Goal: Information Seeking & Learning: Learn about a topic

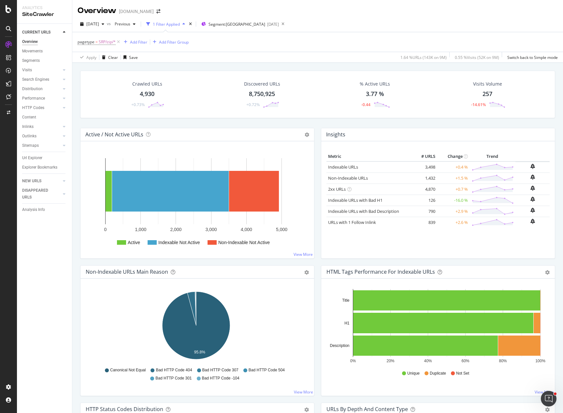
click at [414, 22] on div "[DATE] vs Previous 1 Filter Applied Segment: [GEOGRAPHIC_DATA] [DATE]" at bounding box center [317, 25] width 491 height 13
click at [318, 264] on div "Insights Metric # URLS Change Trend Indexable URLs 3,498 +0.4 % Non-Indexable U…" at bounding box center [438, 196] width 241 height 137
click at [343, 45] on div "pagetype = SRP/zip/* Add Filter Add Filter Group" at bounding box center [318, 42] width 480 height 20
click at [412, 19] on div "[DATE] vs Previous 1 Filter Applied Segment: [GEOGRAPHIC_DATA] [DATE]" at bounding box center [317, 25] width 491 height 13
click at [216, 42] on div "pagetype = SRP/zip/* Add Filter Add Filter Group" at bounding box center [318, 42] width 480 height 20
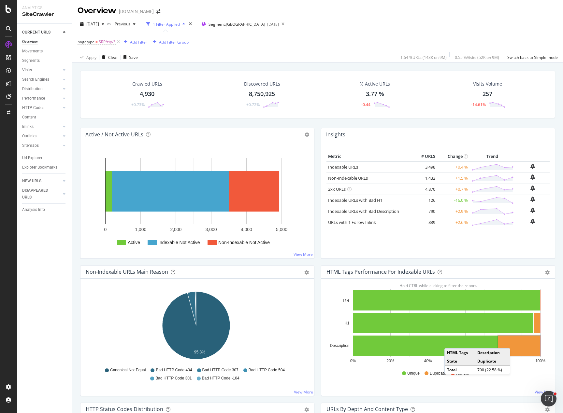
click at [318, 128] on div "Insights Metric # URLS Change Trend Indexable URLs 3,498 +0.4 % Non-Indexable U…" at bounding box center [438, 196] width 241 height 137
click at [314, 124] on div "Crawled URLs 4,930 +0.73% Discovered URLs 8,750,925 +0.72% % Active URLs 3.77 %…" at bounding box center [317, 99] width 481 height 57
click at [268, 187] on rect "A chart." at bounding box center [254, 191] width 50 height 41
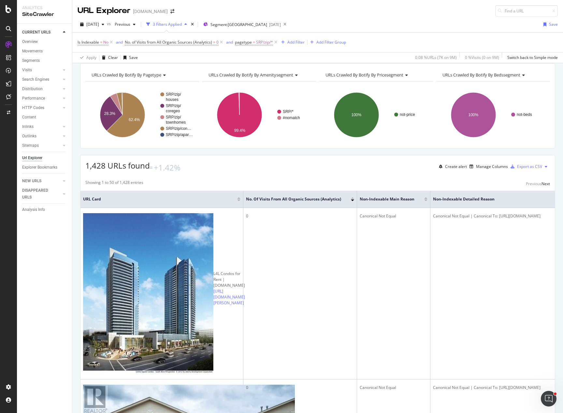
click at [391, 78] on span "URLs Crawled By Botify By pricesegment" at bounding box center [364, 75] width 78 height 6
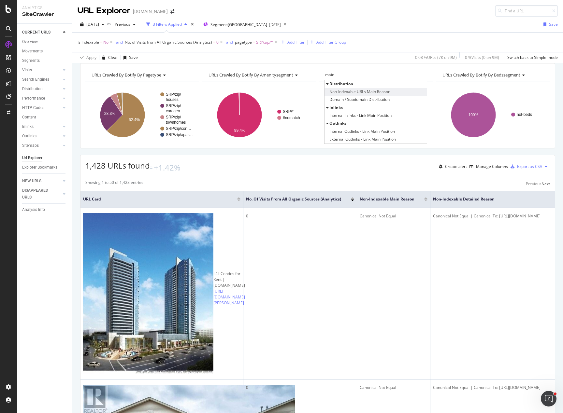
type input "main"
click at [369, 95] on span "Non-Indexable URLs Main Reason" at bounding box center [359, 92] width 61 height 7
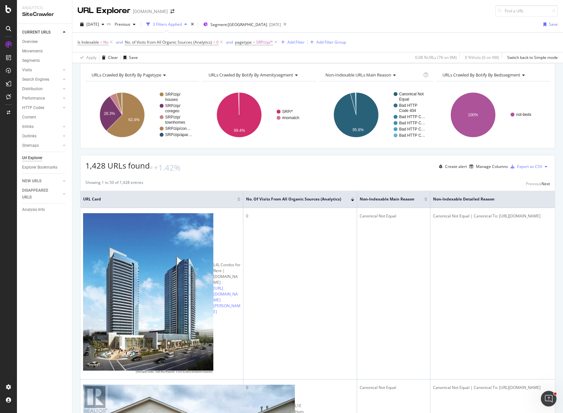
click at [406, 63] on div "URLs Crawled By Botify By pagetype Chart (by Value) Table Expand Export as CSV …" at bounding box center [317, 63] width 491 height 0
click at [482, 169] on div "Manage Columns" at bounding box center [492, 167] width 32 height 6
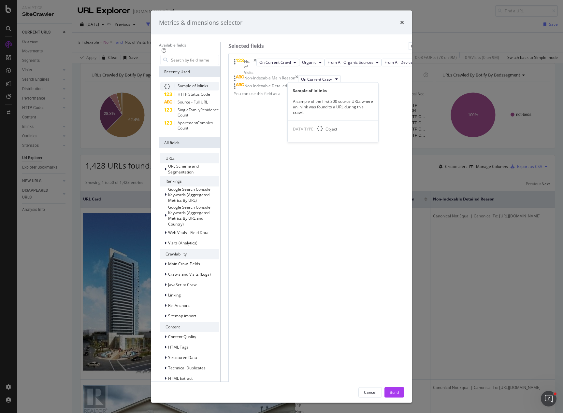
click at [189, 89] on span "Sample of Inlinks" at bounding box center [193, 86] width 31 height 6
click at [404, 387] on button "Build" at bounding box center [394, 392] width 20 height 10
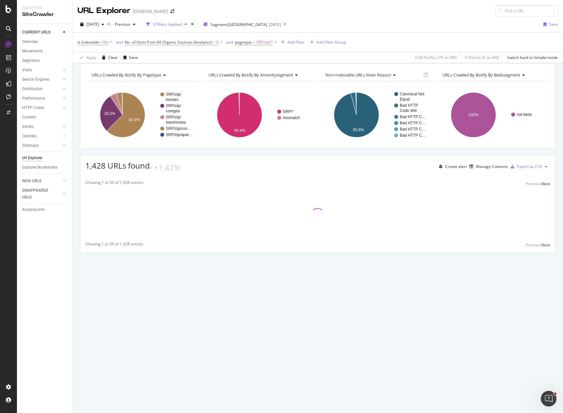
click at [80, 262] on div "URLs Crawled By Botify By pagetype Chart (by Value) Table Expand Export as CSV …" at bounding box center [317, 169] width 491 height 212
click at [190, 270] on div "URLs Crawled By Botify By pagetype Chart (by Value) Table Expand Export as CSV …" at bounding box center [317, 169] width 491 height 212
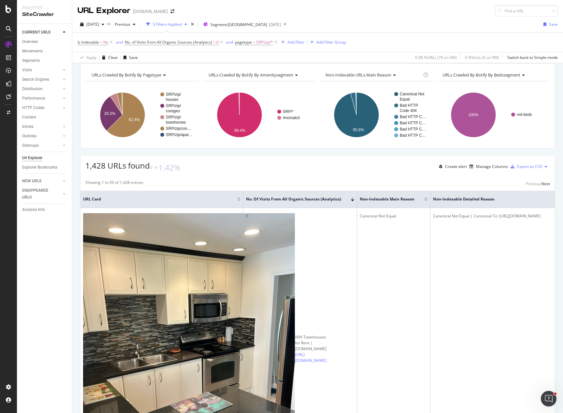
click at [362, 173] on div "1,428 URLs found +1.42% Create alert Manage Columns Export as CSV" at bounding box center [317, 164] width 474 height 18
click at [240, 63] on div "URLs Crawled By Botify By pagetype Chart (by Value) Table Expand Export as CSV …" at bounding box center [317, 63] width 491 height 0
drag, startPoint x: 29, startPoint y: 42, endPoint x: 291, endPoint y: 164, distance: 288.9
click at [29, 42] on div "Overview" at bounding box center [30, 41] width 16 height 7
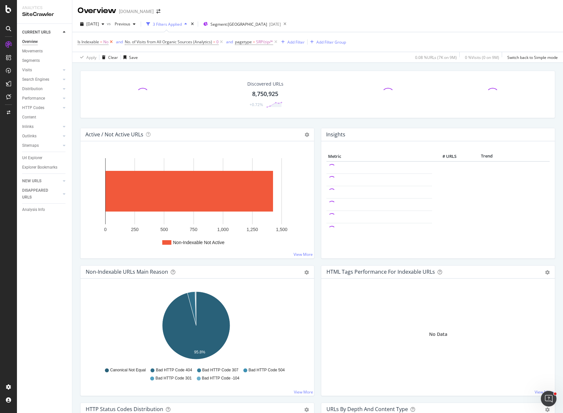
click at [111, 42] on icon at bounding box center [111, 42] width 6 height 7
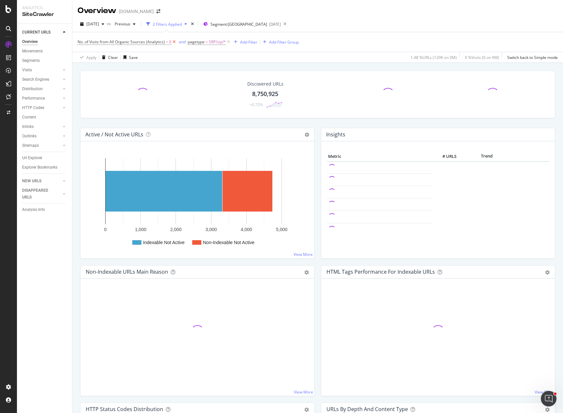
click at [173, 41] on icon at bounding box center [174, 42] width 6 height 7
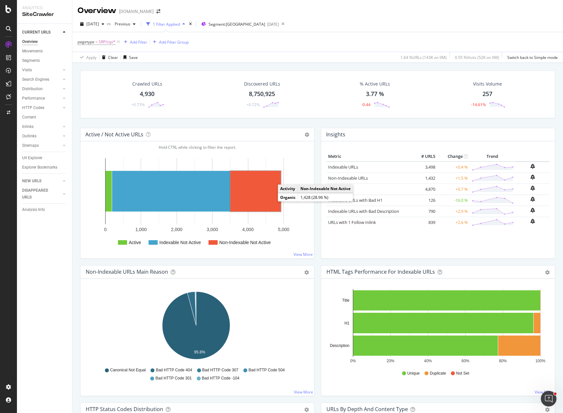
click at [252, 191] on rect "A chart." at bounding box center [255, 191] width 50 height 41
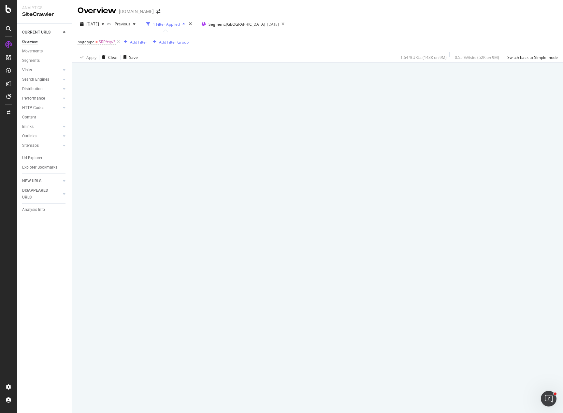
drag, startPoint x: 239, startPoint y: 176, endPoint x: 236, endPoint y: 173, distance: 4.4
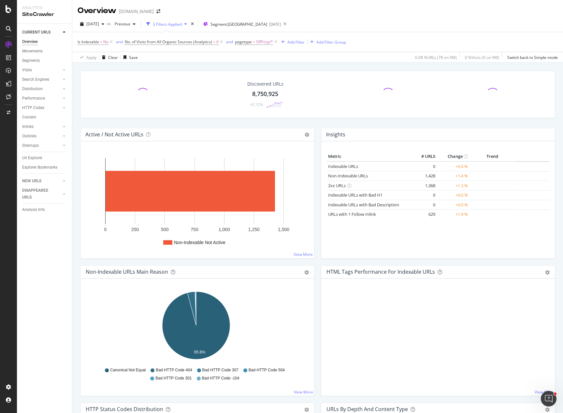
drag, startPoint x: 228, startPoint y: 164, endPoint x: 234, endPoint y: 154, distance: 12.0
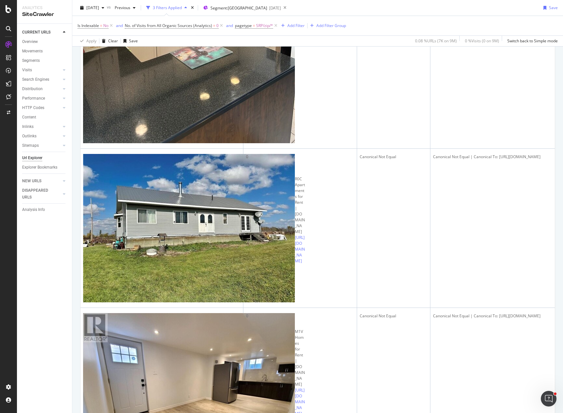
scroll to position [358, 0]
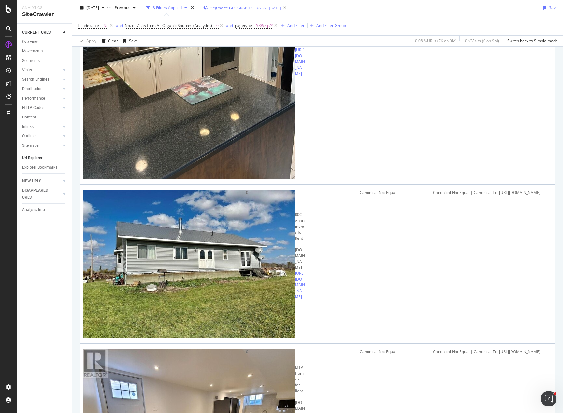
scroll to position [261, 0]
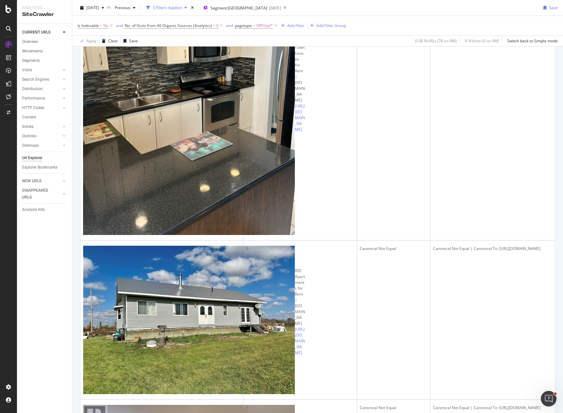
click at [56, 291] on div "CURRENT URLS Overview Movements Segments Visits Analysis Orphan URLs Search Eng…" at bounding box center [44, 219] width 55 height 390
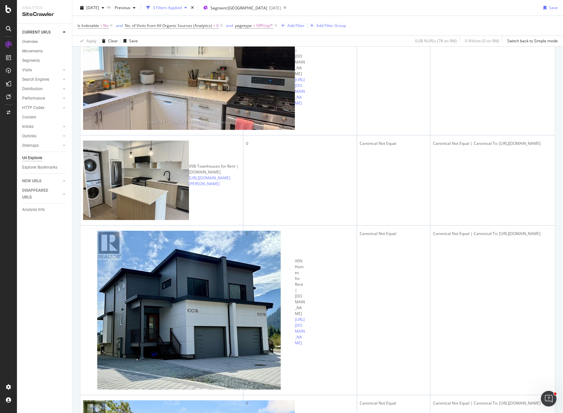
scroll to position [1759, 0]
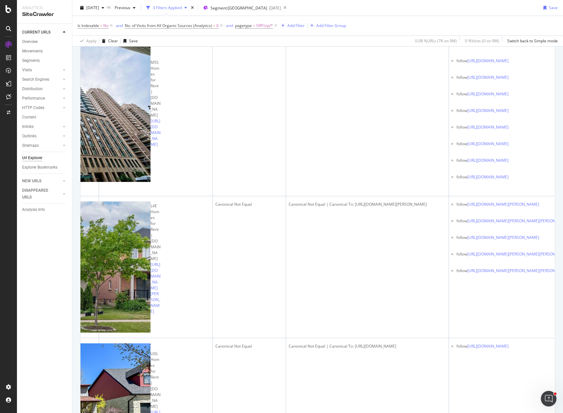
scroll to position [0, 163]
